Goal: Task Accomplishment & Management: Manage account settings

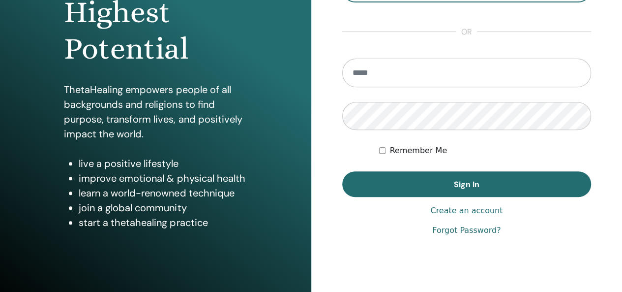
scroll to position [180, 0]
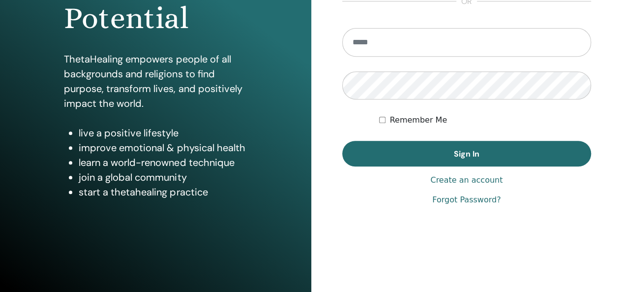
type input "**********"
click at [445, 154] on button "Sign In" at bounding box center [466, 154] width 249 height 26
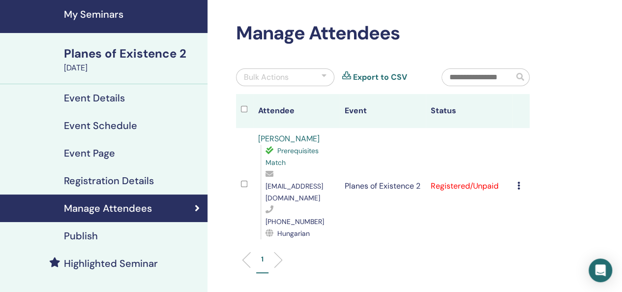
scroll to position [98, 0]
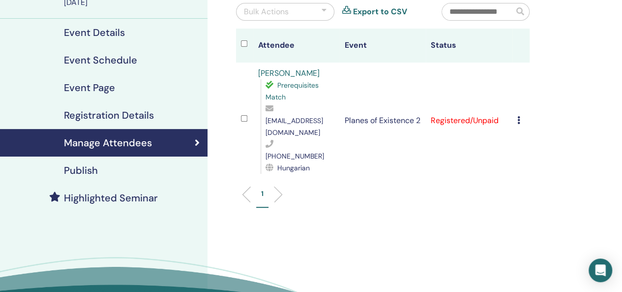
click at [520, 116] on icon at bounding box center [519, 120] width 3 height 8
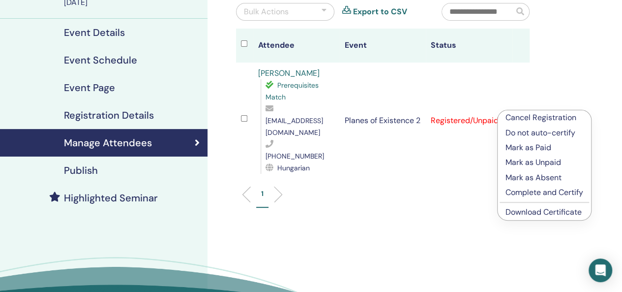
click at [534, 190] on p "Complete and Certify" at bounding box center [545, 192] width 78 height 12
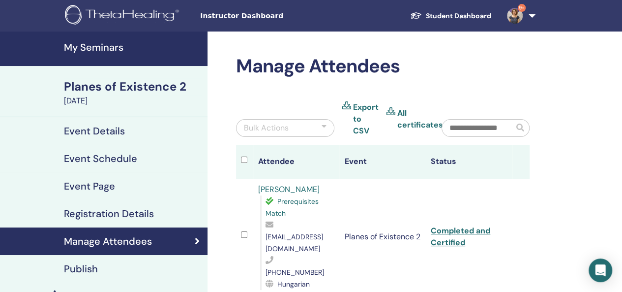
click at [119, 48] on h4 "My Seminars" at bounding box center [133, 47] width 138 height 12
